Goal: Transaction & Acquisition: Purchase product/service

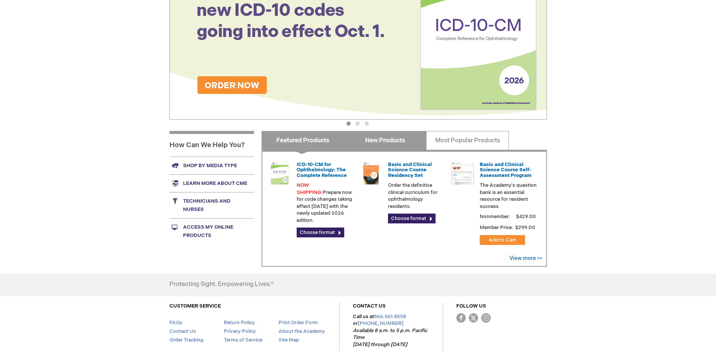
scroll to position [189, 0]
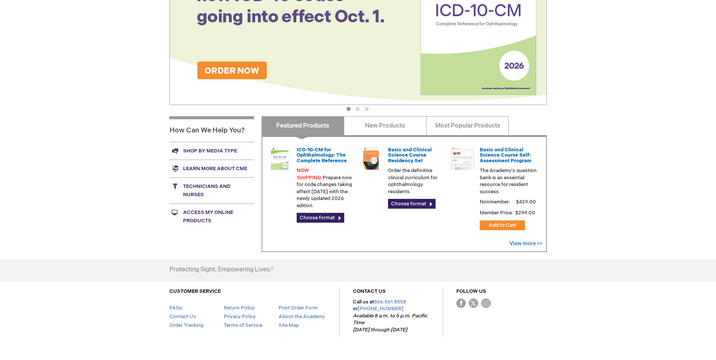
click at [223, 149] on link "Shop by media type" at bounding box center [211, 151] width 85 height 18
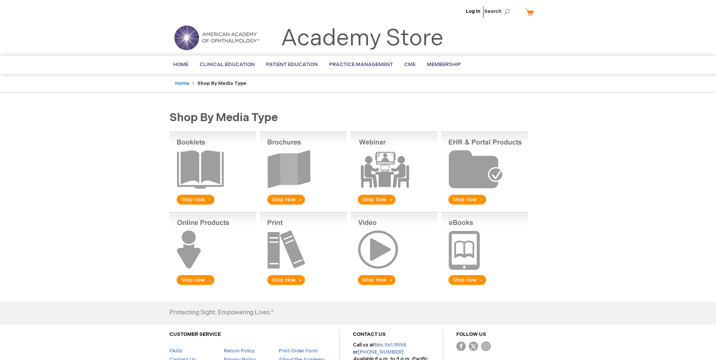
drag, startPoint x: 287, startPoint y: 197, endPoint x: 327, endPoint y: 191, distance: 40.8
click at [287, 197] on img at bounding box center [303, 169] width 87 height 74
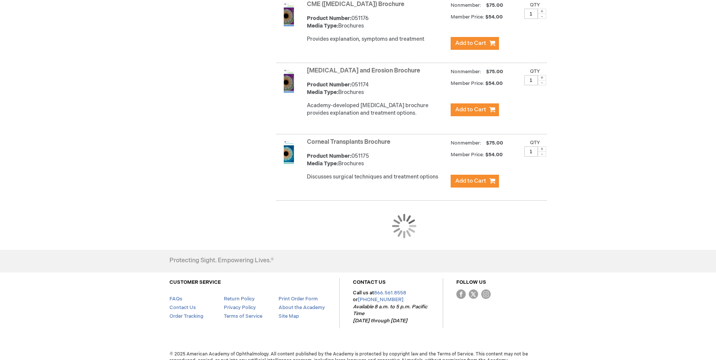
scroll to position [684, 0]
